Goal: Navigation & Orientation: Find specific page/section

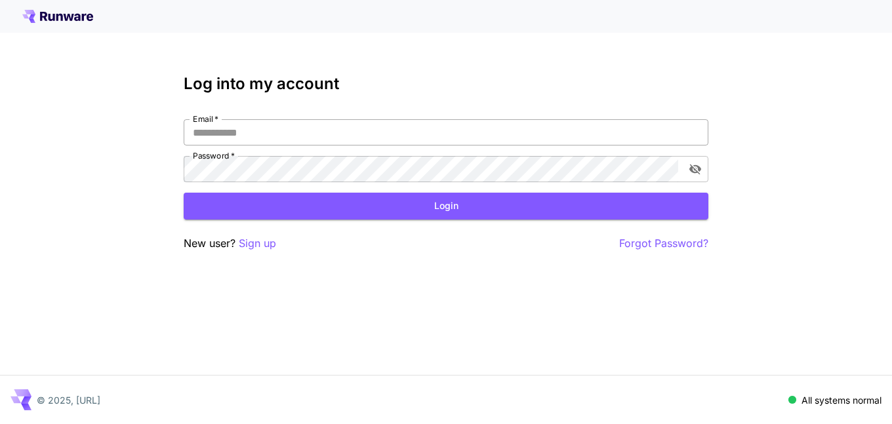
click at [305, 128] on input "Email   *" at bounding box center [446, 132] width 525 height 26
type input "**********"
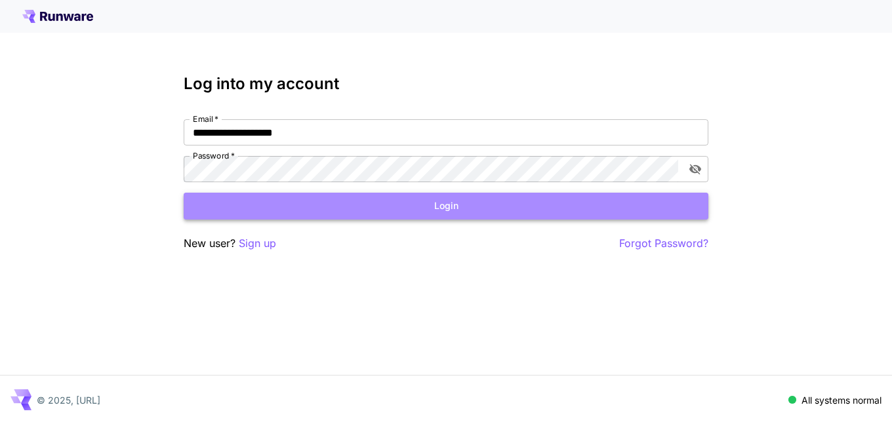
click at [324, 196] on button "Login" at bounding box center [446, 206] width 525 height 27
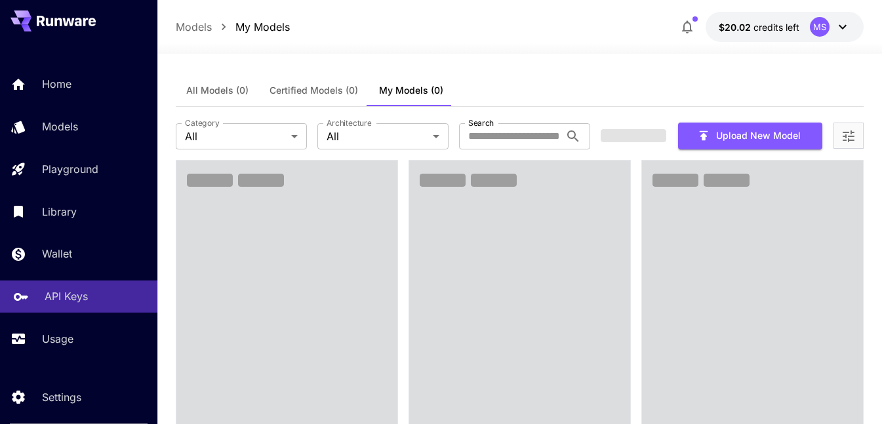
click at [73, 300] on p "API Keys" at bounding box center [66, 297] width 43 height 16
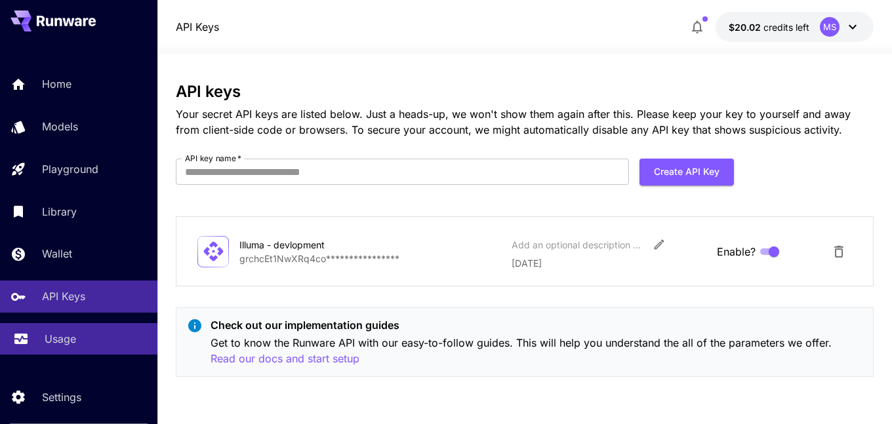
click at [64, 338] on p "Usage" at bounding box center [60, 339] width 31 height 16
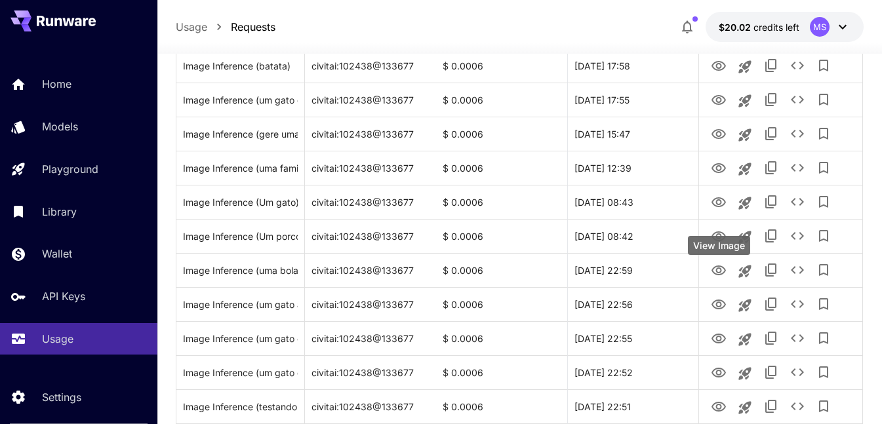
scroll to position [852, 0]
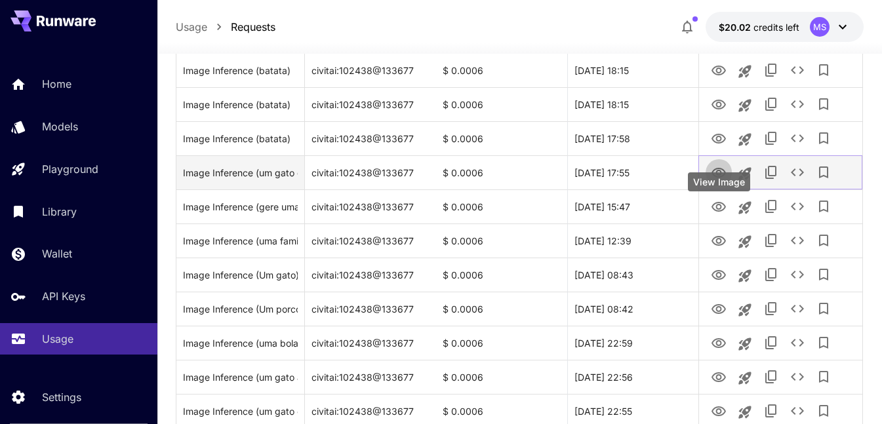
click at [716, 178] on icon "View Image" at bounding box center [718, 173] width 14 height 10
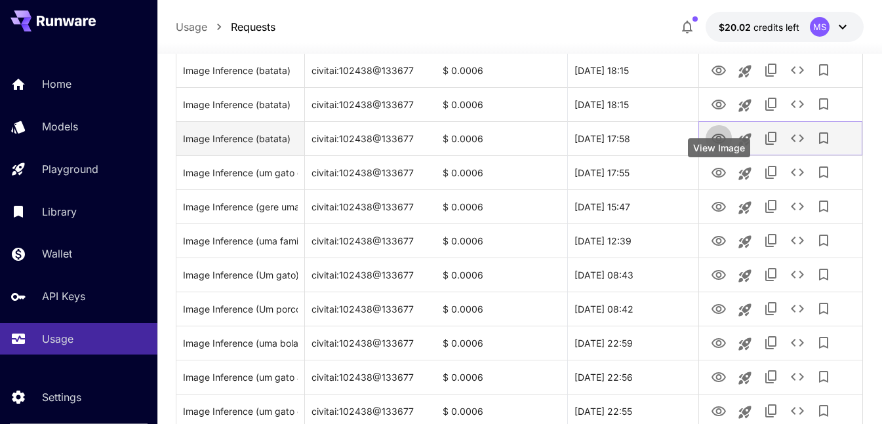
click at [715, 147] on icon "View Image" at bounding box center [719, 139] width 16 height 16
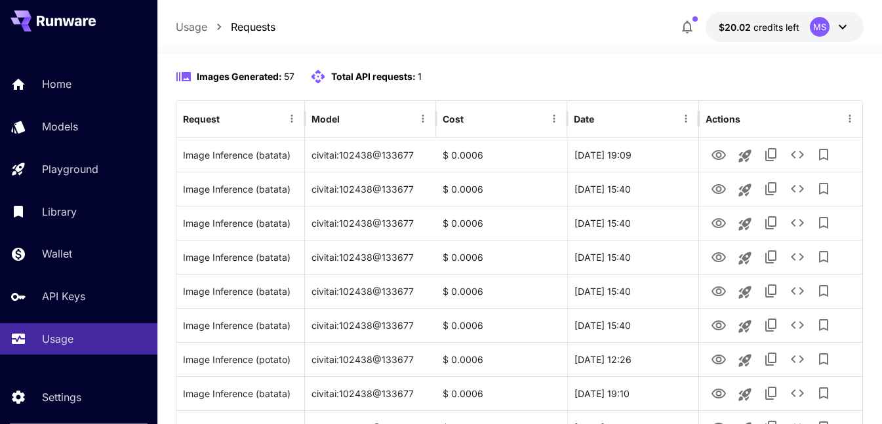
scroll to position [0, 0]
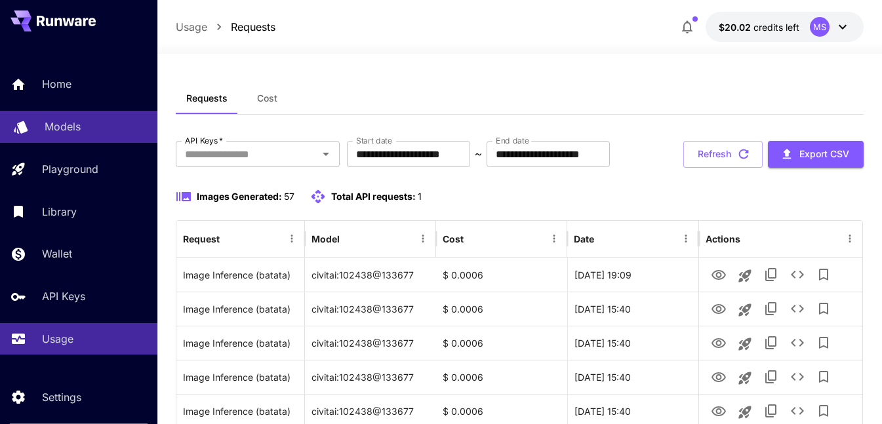
click at [92, 121] on div "Models" at bounding box center [96, 127] width 102 height 16
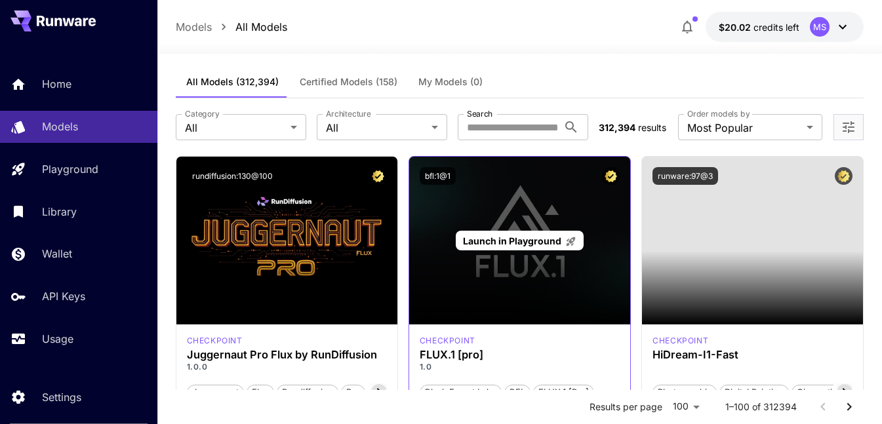
scroll to position [197, 0]
